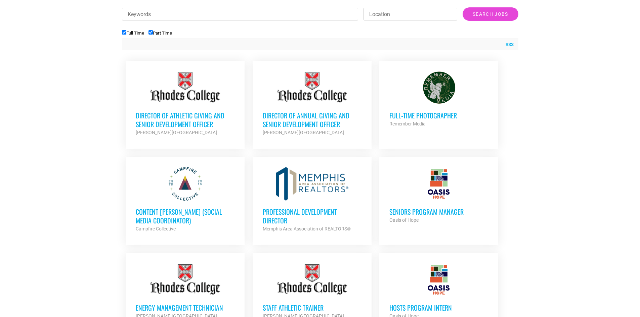
scroll to position [269, 0]
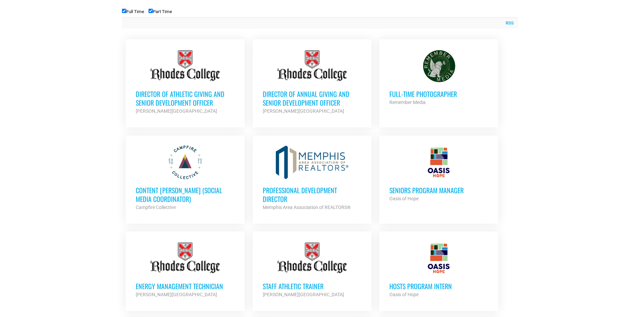
click at [303, 182] on div "Professional Development Director Memphis Area Association of REALTORS® Partner…" at bounding box center [312, 195] width 99 height 32
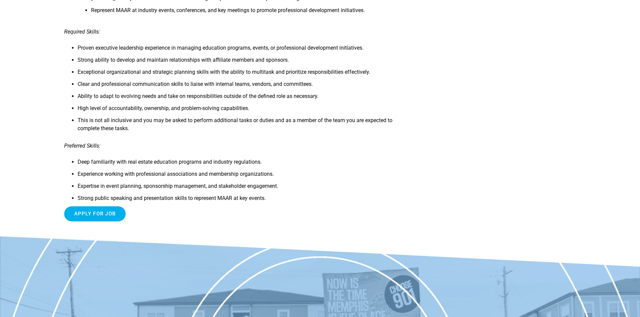
scroll to position [470, 0]
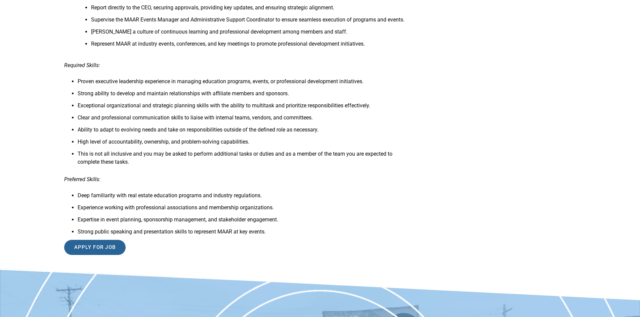
click at [82, 249] on input "Apply for job" at bounding box center [95, 247] width 62 height 15
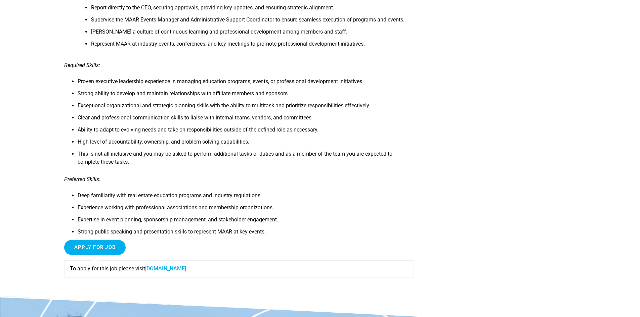
click at [172, 270] on link "www1.jobdiva.com" at bounding box center [165, 269] width 41 height 6
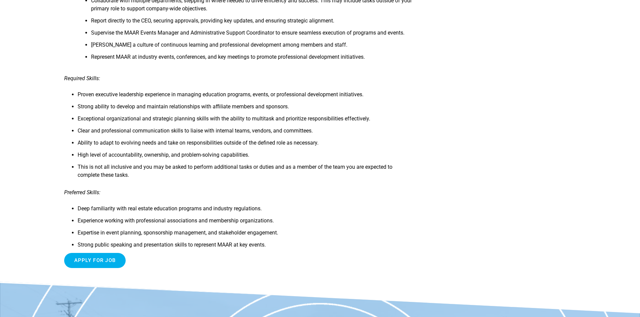
scroll to position [470, 0]
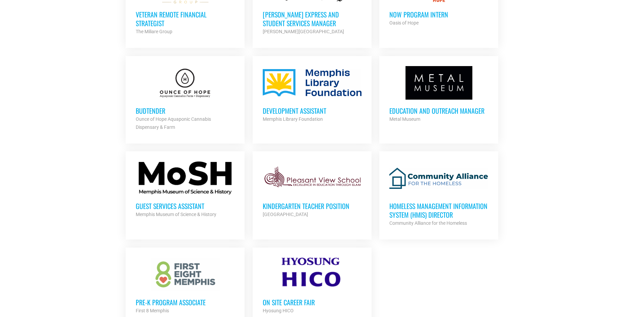
scroll to position [638, 0]
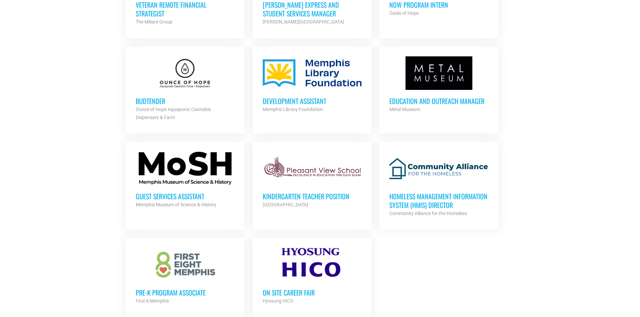
click at [440, 83] on div at bounding box center [438, 73] width 99 height 34
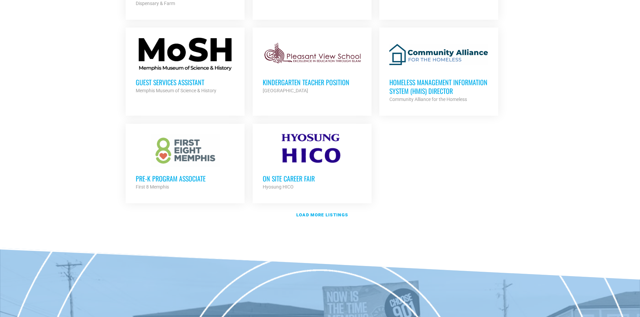
scroll to position [773, 0]
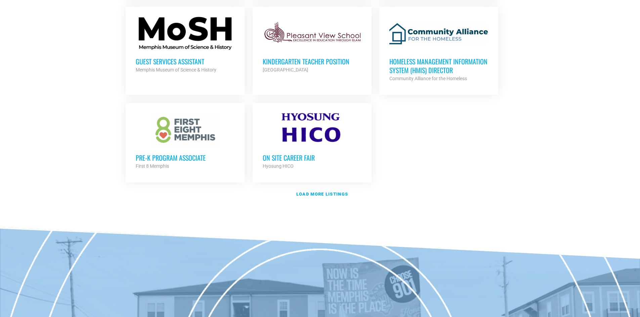
click at [194, 154] on h3 "Pre-K Program Associate" at bounding box center [185, 157] width 99 height 9
click at [327, 194] on strong "Load more listings" at bounding box center [322, 194] width 52 height 5
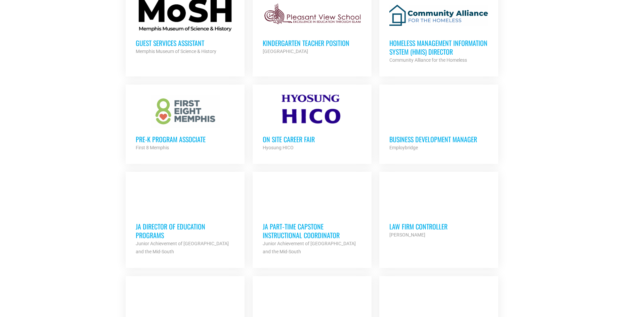
scroll to position [806, 0]
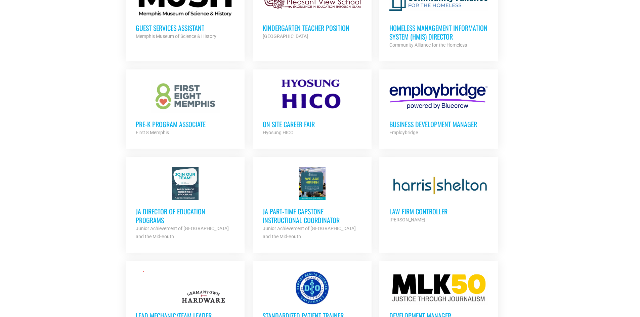
click at [186, 216] on h3 "JA Director of Education Programs" at bounding box center [185, 215] width 99 height 17
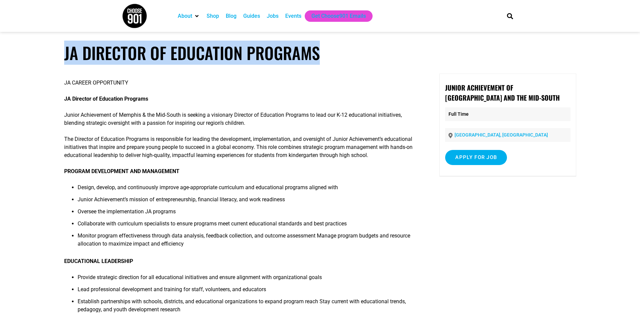
drag, startPoint x: 334, startPoint y: 58, endPoint x: 61, endPoint y: 50, distance: 273.4
copy h1 "JA Director of Education Programs"
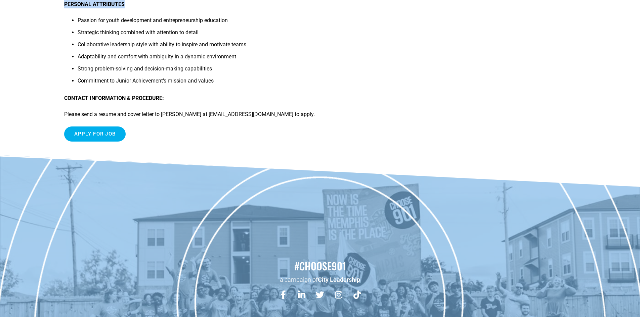
scroll to position [672, 0]
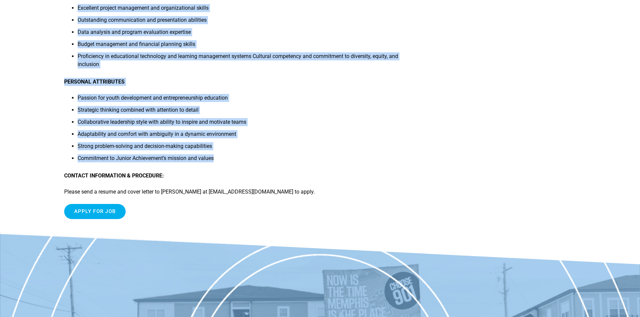
drag, startPoint x: 62, startPoint y: 98, endPoint x: 259, endPoint y: 160, distance: 207.4
copy div "JA CAREER OPPORTUNITY JA Director of Education Programs Junior Achievement of M…"
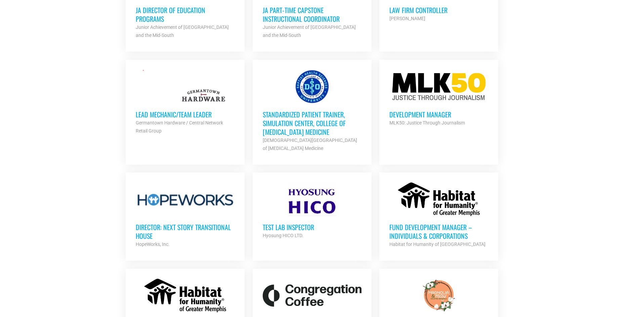
scroll to position [974, 0]
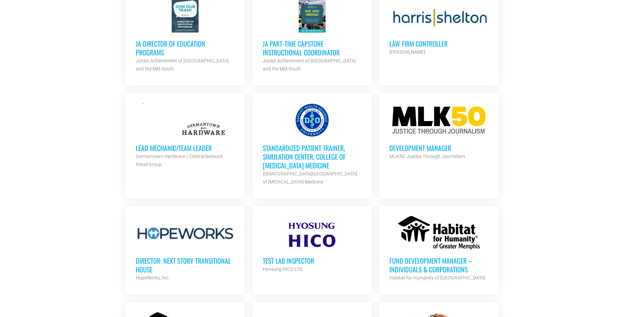
click at [436, 138] on div "Development Manager MLK50: Justice Through Journalism Partner Org" at bounding box center [438, 148] width 99 height 23
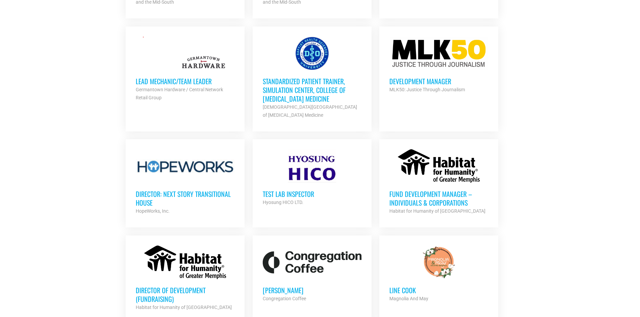
scroll to position [1041, 0]
click at [157, 161] on div at bounding box center [185, 166] width 99 height 34
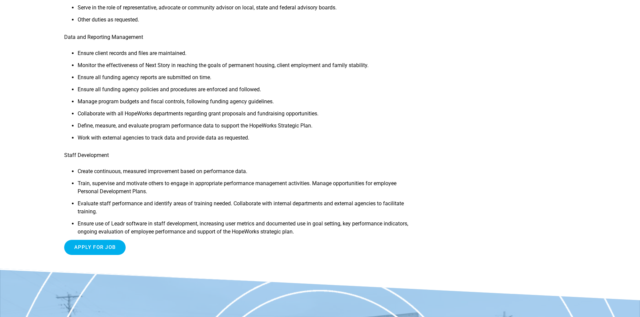
scroll to position [504, 0]
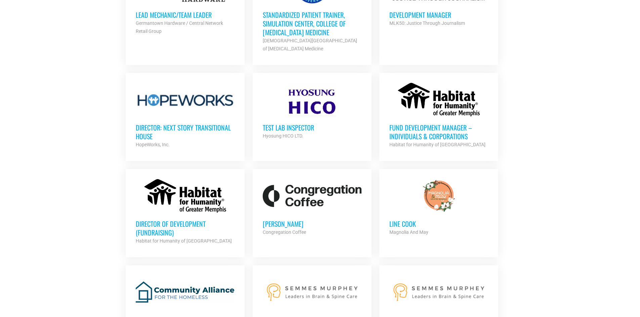
scroll to position [1142, 0]
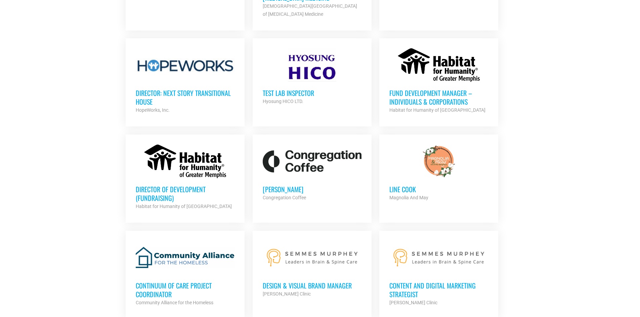
click at [439, 89] on h3 "Fund Development Manager – Individuals & Corporations" at bounding box center [438, 97] width 99 height 17
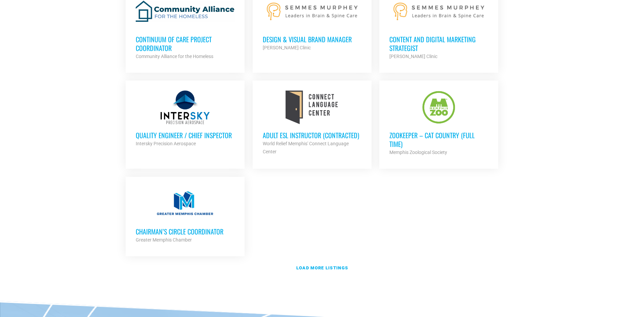
scroll to position [1411, 0]
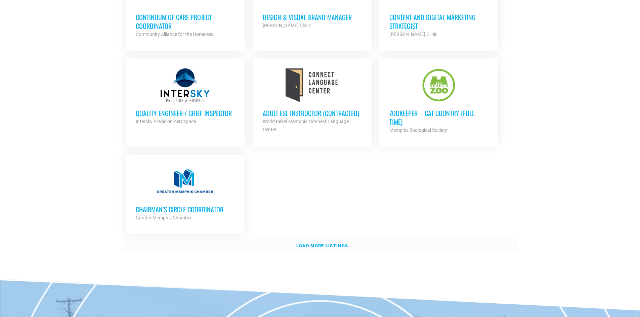
click at [309, 243] on strong "Load more listings" at bounding box center [322, 245] width 52 height 5
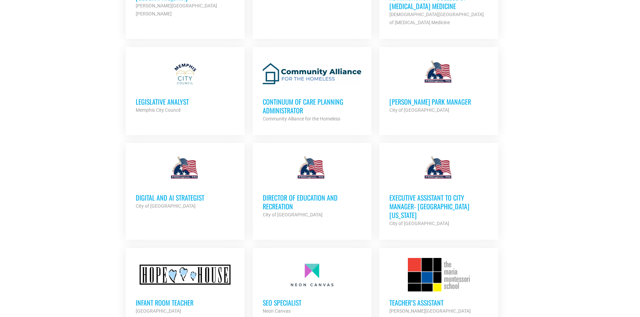
scroll to position [1847, 0]
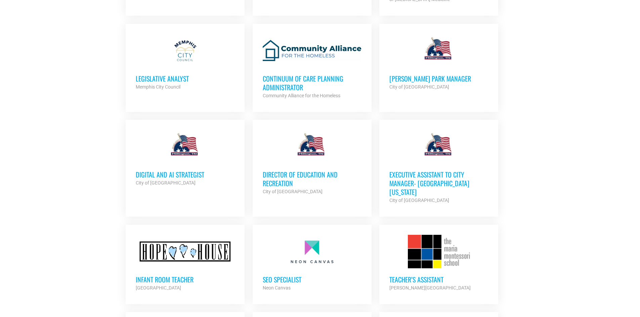
click at [316, 146] on div at bounding box center [312, 147] width 99 height 34
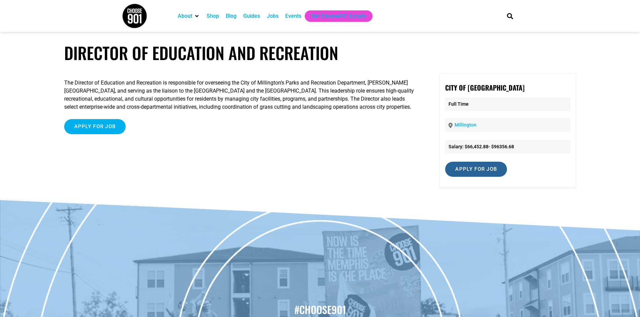
click at [470, 166] on input "Apply for job" at bounding box center [476, 169] width 62 height 15
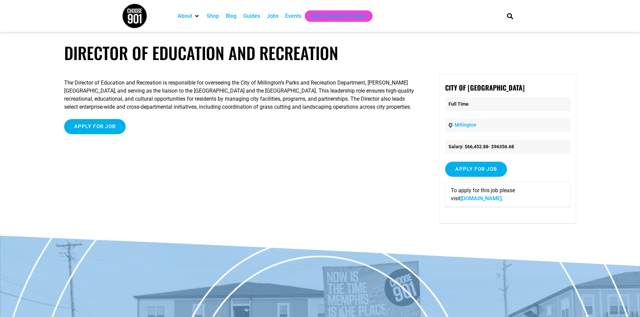
click at [478, 200] on link "[DOMAIN_NAME]" at bounding box center [480, 198] width 41 height 6
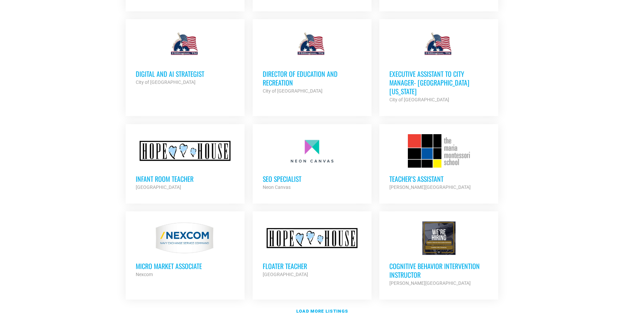
scroll to position [1981, 0]
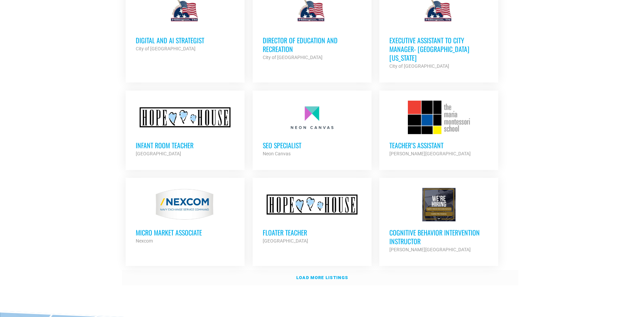
click at [334, 275] on strong "Load more listings" at bounding box center [322, 277] width 52 height 5
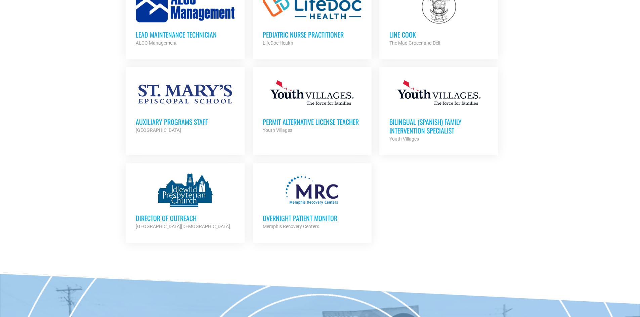
scroll to position [2552, 0]
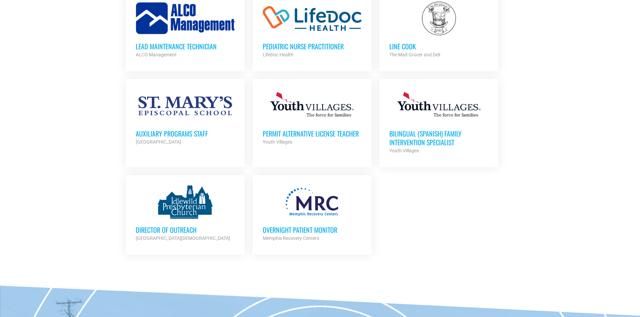
click at [156, 226] on h3 "Director of Outreach" at bounding box center [185, 230] width 99 height 9
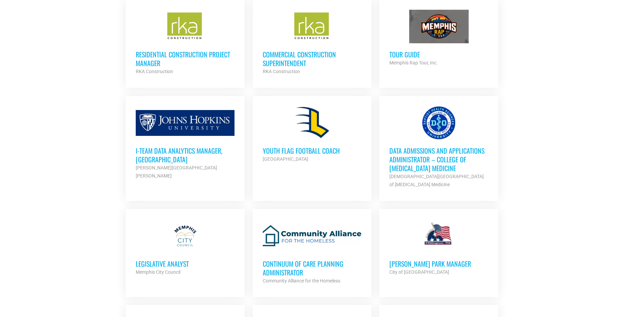
scroll to position [1646, 0]
